Goal: Task Accomplishment & Management: Manage account settings

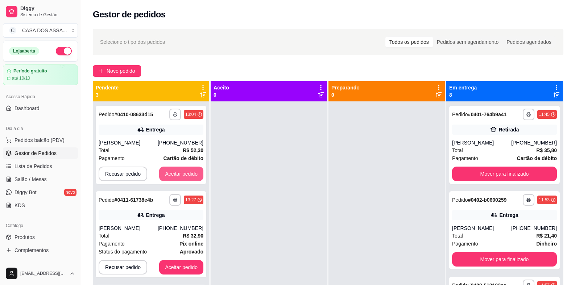
scroll to position [111, 0]
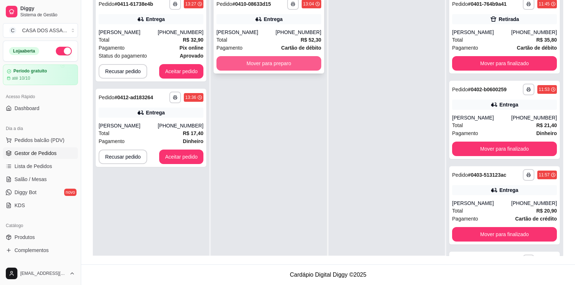
click at [239, 65] on button "Mover para preparo" at bounding box center [268, 63] width 105 height 14
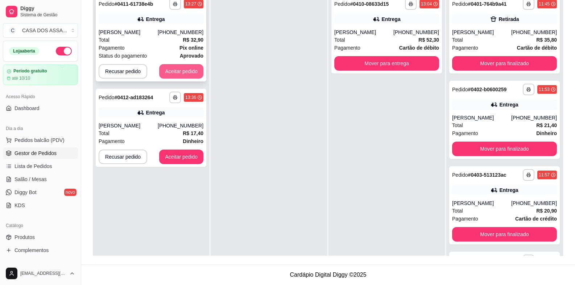
click at [186, 69] on button "Aceitar pedido" at bounding box center [181, 71] width 44 height 14
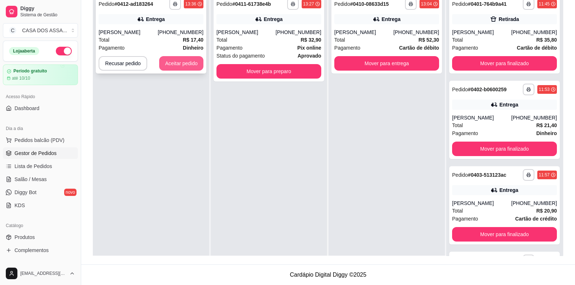
click at [201, 64] on button "Aceitar pedido" at bounding box center [181, 63] width 44 height 14
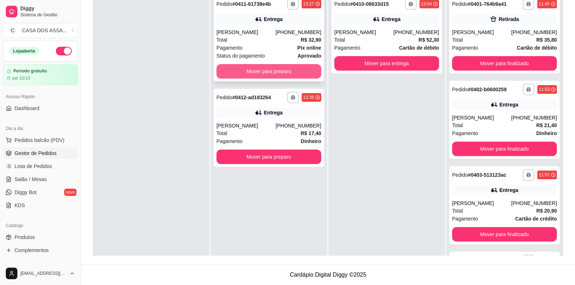
click at [252, 74] on button "Mover para preparo" at bounding box center [268, 71] width 105 height 14
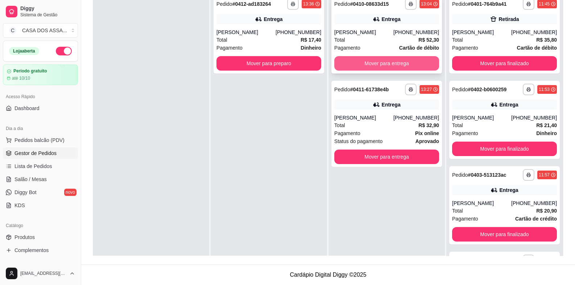
click at [368, 62] on button "Mover para entrega" at bounding box center [386, 63] width 105 height 14
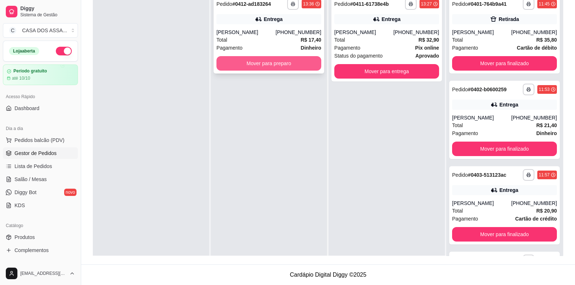
click at [296, 70] on button "Mover para preparo" at bounding box center [268, 63] width 105 height 14
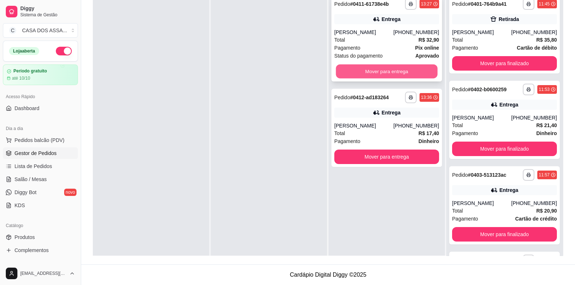
click at [377, 72] on button "Mover para entrega" at bounding box center [386, 71] width 101 height 14
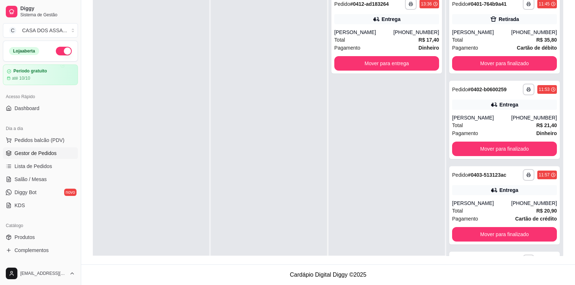
click at [446, 61] on div "**********" at bounding box center [504, 133] width 116 height 285
click at [414, 64] on button "Mover para entrega" at bounding box center [386, 64] width 101 height 14
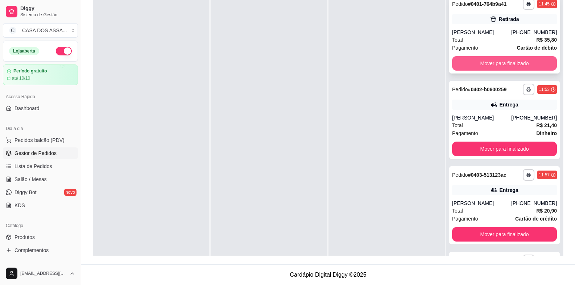
click at [499, 61] on button "Mover para finalizado" at bounding box center [504, 63] width 105 height 14
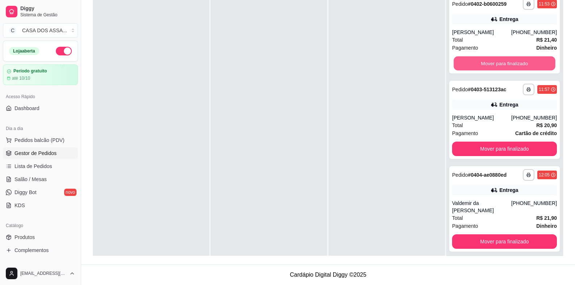
click at [499, 61] on button "Mover para finalizado" at bounding box center [503, 64] width 101 height 14
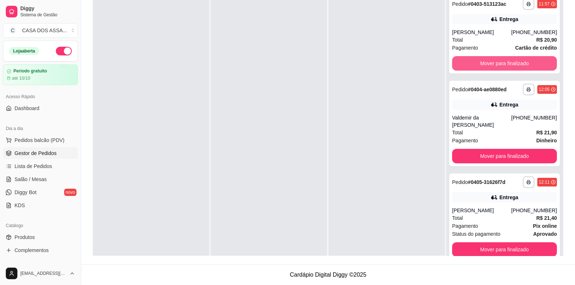
click at [499, 62] on button "Mover para finalizado" at bounding box center [504, 63] width 105 height 14
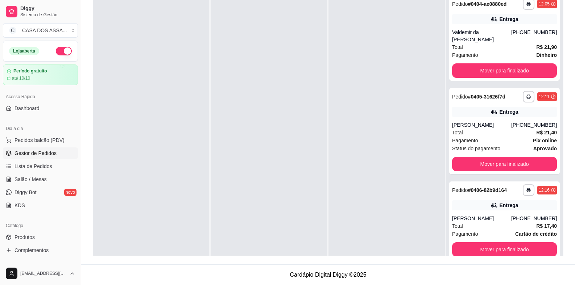
click at [499, 62] on div "**********" at bounding box center [504, 38] width 111 height 86
click at [484, 70] on button "Mover para finalizado" at bounding box center [504, 70] width 105 height 14
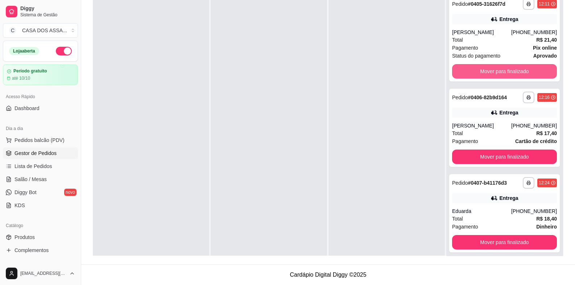
click at [484, 70] on button "Mover para finalizado" at bounding box center [504, 71] width 105 height 14
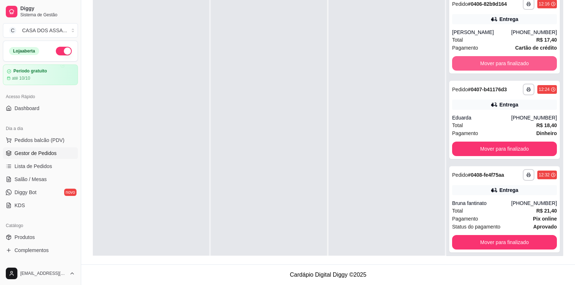
click at [484, 70] on div "Mover para finalizado" at bounding box center [504, 63] width 105 height 14
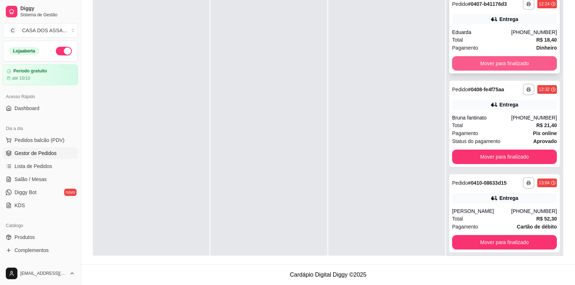
click at [482, 59] on button "Mover para finalizado" at bounding box center [504, 63] width 105 height 14
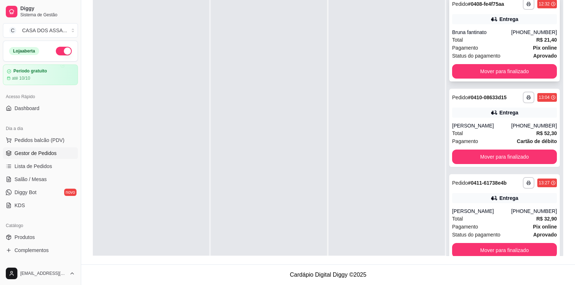
click at [483, 62] on div "**********" at bounding box center [504, 38] width 111 height 86
click at [469, 66] on button "Mover para finalizado" at bounding box center [504, 71] width 105 height 14
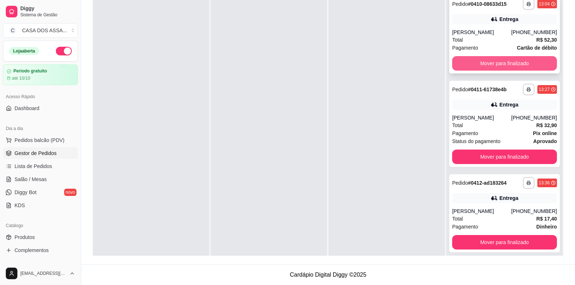
click at [471, 62] on button "Mover para finalizado" at bounding box center [504, 63] width 105 height 14
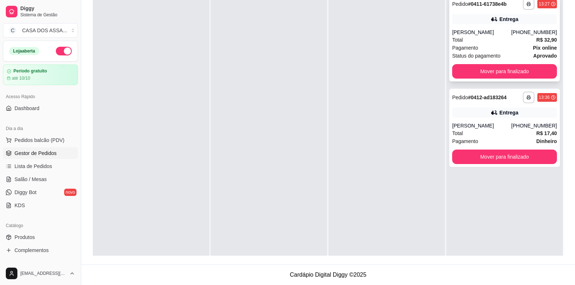
click at [471, 63] on div "**********" at bounding box center [504, 38] width 111 height 86
click at [475, 68] on button "Mover para finalizado" at bounding box center [504, 71] width 105 height 14
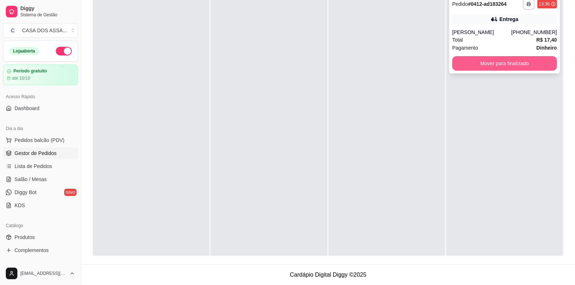
click at [476, 63] on button "Mover para finalizado" at bounding box center [504, 63] width 105 height 14
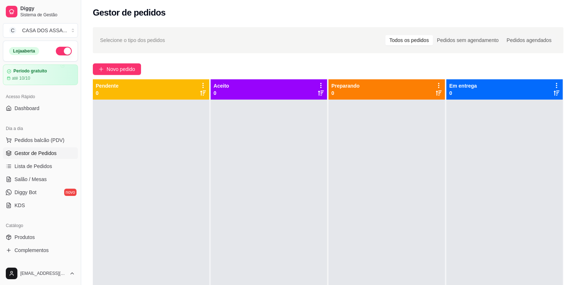
scroll to position [0, 0]
